Goal: Task Accomplishment & Management: Use online tool/utility

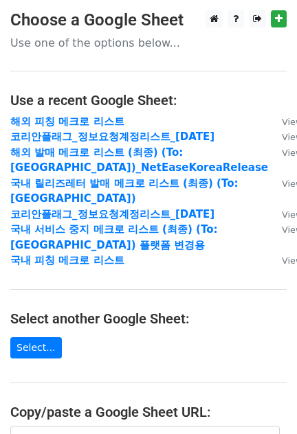
scroll to position [171, 0]
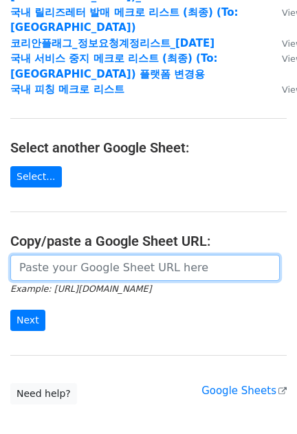
click at [54, 262] on input "url" at bounding box center [144, 268] width 269 height 26
paste input "[URL][DOMAIN_NAME]"
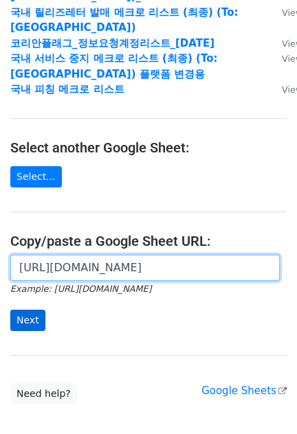
type input "[URL][DOMAIN_NAME]"
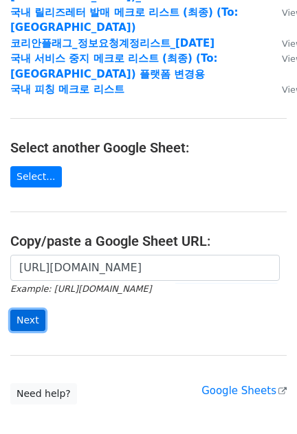
scroll to position [0, 0]
click at [34, 313] on input "Next" at bounding box center [27, 320] width 35 height 21
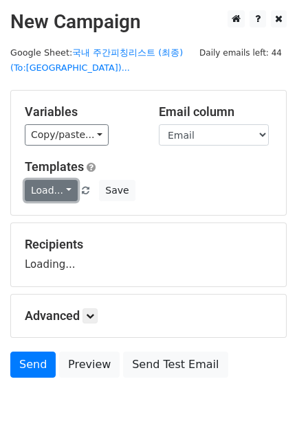
click at [56, 191] on link "Load..." at bounding box center [51, 190] width 53 height 21
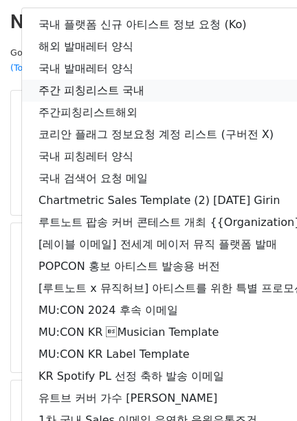
click at [102, 93] on link "주간 피칭리스트 국내" at bounding box center [242, 91] width 441 height 22
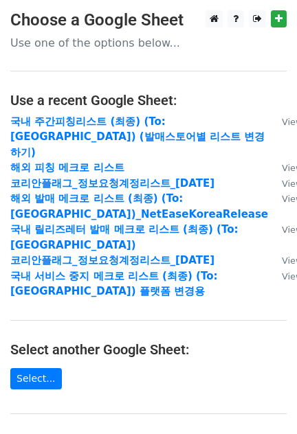
scroll to position [171, 0]
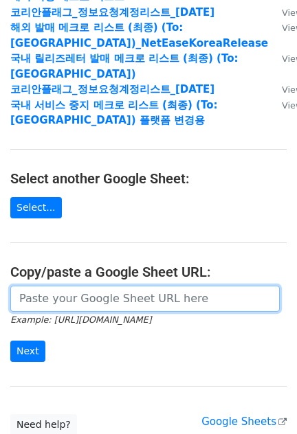
drag, startPoint x: 54, startPoint y: 284, endPoint x: 49, endPoint y: 293, distance: 11.1
click at [54, 286] on input "url" at bounding box center [144, 299] width 269 height 26
paste input "https://docs.google.com/spreadsheets/d/1PqhN25DqTE7cknRQ7tPKV69PWXiE_dEo5T_w5FT…"
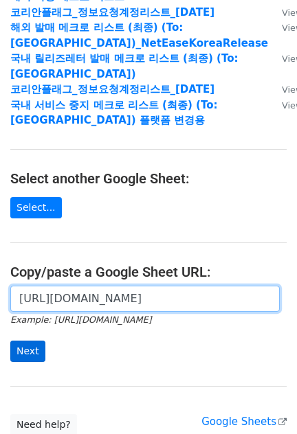
scroll to position [0, 326]
type input "https://docs.google.com/spreadsheets/d/1PqhN25DqTE7cknRQ7tPKV69PWXiE_dEo5T_w5FT…"
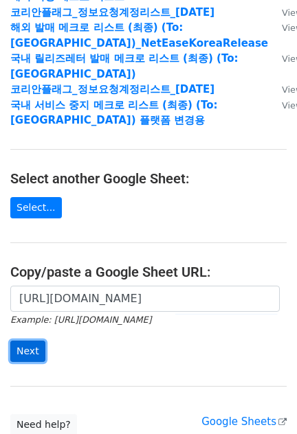
click at [22, 340] on input "Next" at bounding box center [27, 350] width 35 height 21
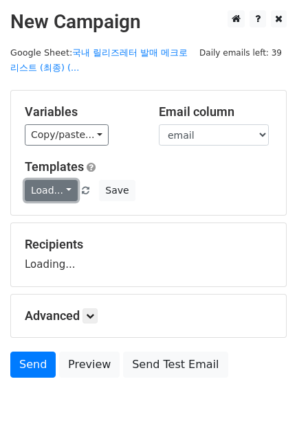
click at [56, 183] on link "Load..." at bounding box center [51, 190] width 53 height 21
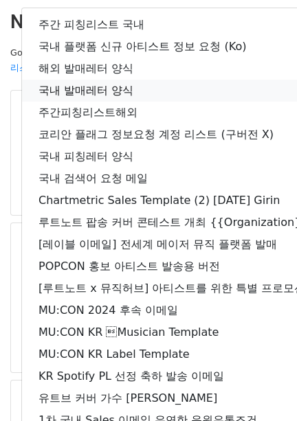
click at [108, 93] on link "국내 발매레터 양식" at bounding box center [242, 91] width 441 height 22
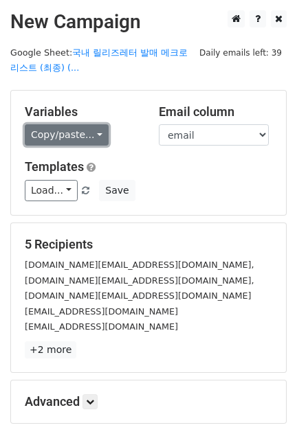
click at [78, 127] on link "Copy/paste..." at bounding box center [67, 134] width 84 height 21
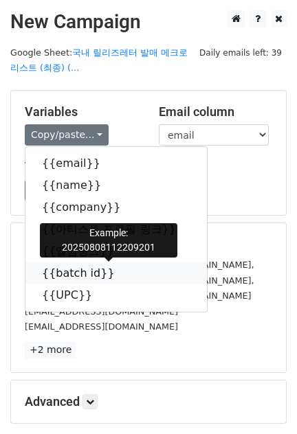
click at [71, 270] on link "{{batch id}}" at bounding box center [115, 273] width 181 height 22
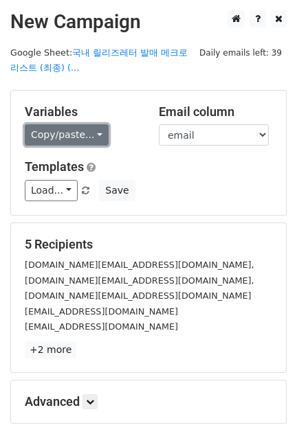
click at [59, 135] on link "Copy/paste..." at bounding box center [67, 134] width 84 height 21
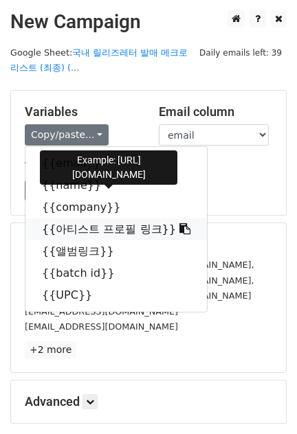
click at [111, 229] on link "{{아티스트 프로필 링크}}" at bounding box center [115, 229] width 181 height 22
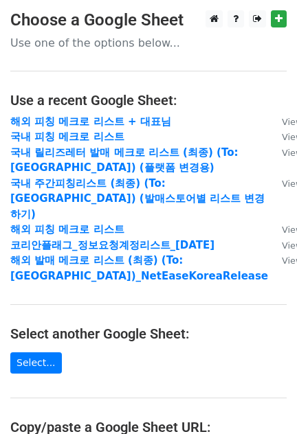
scroll to position [249, 0]
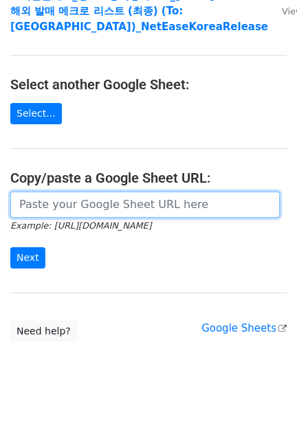
click at [87, 200] on input "url" at bounding box center [144, 205] width 269 height 26
paste input "[URL][DOMAIN_NAME]"
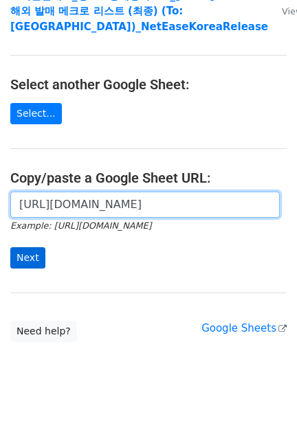
scroll to position [0, 325]
type input "[URL][DOMAIN_NAME]"
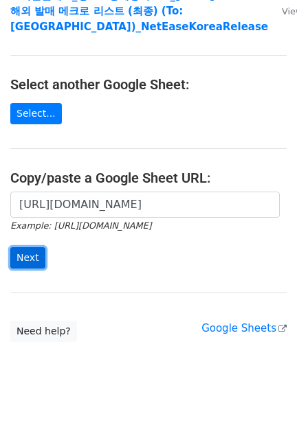
click at [27, 247] on input "Next" at bounding box center [27, 257] width 35 height 21
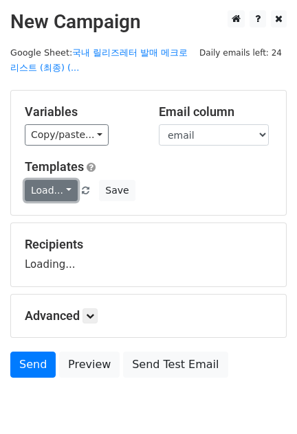
click at [44, 196] on link "Load..." at bounding box center [51, 190] width 53 height 21
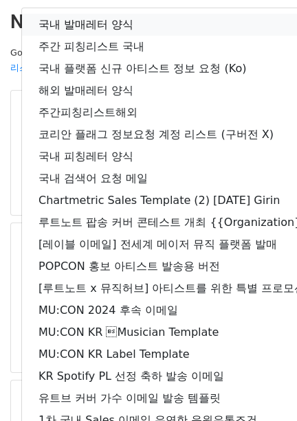
click at [81, 25] on link "국내 발매레터 양식" at bounding box center [242, 25] width 441 height 22
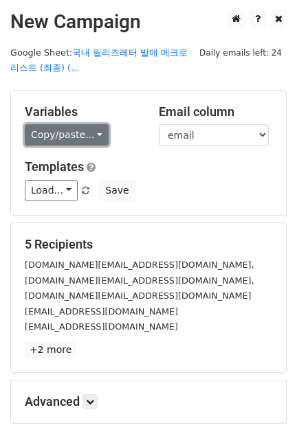
click at [39, 136] on link "Copy/paste..." at bounding box center [67, 134] width 84 height 21
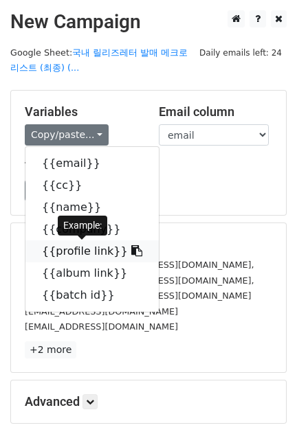
click at [87, 246] on link "{{profile link}}" at bounding box center [91, 251] width 133 height 22
